Goal: Find specific page/section

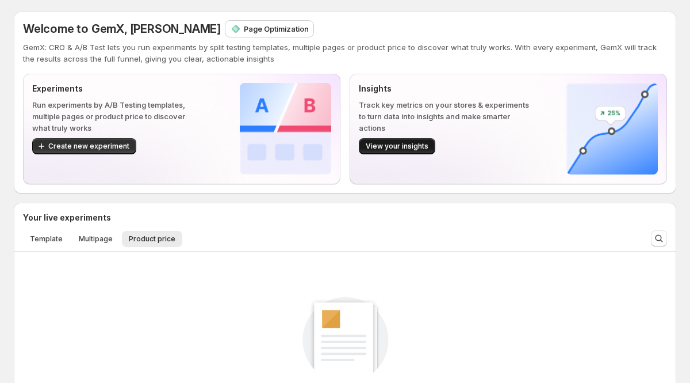
click at [387, 149] on span "View your insights" at bounding box center [397, 146] width 63 height 9
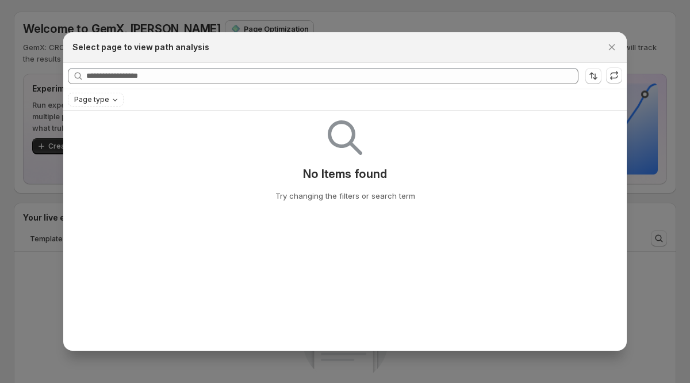
click at [603, 35] on div "Select page to view path analysis" at bounding box center [345, 47] width 564 height 30
click at [610, 45] on icon "Close" at bounding box center [612, 47] width 6 height 6
